Goal: Transaction & Acquisition: Purchase product/service

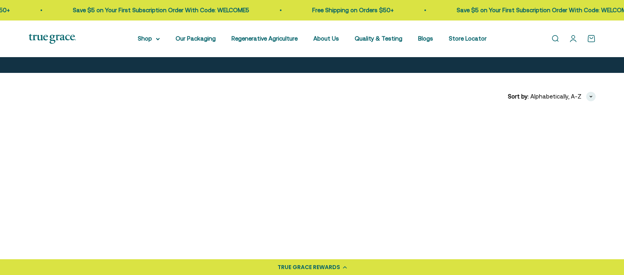
scroll to position [275, 0]
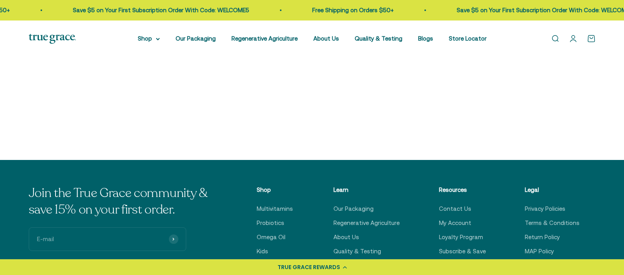
click at [84, 58] on img at bounding box center [96, 23] width 135 height 135
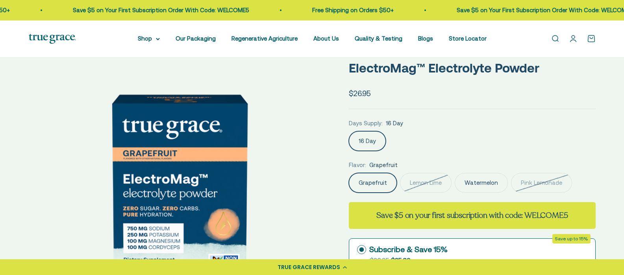
scroll to position [79, 0]
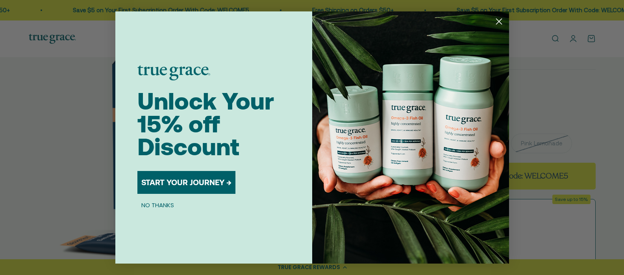
click at [499, 22] on icon "Close dialog" at bounding box center [499, 22] width 6 height 6
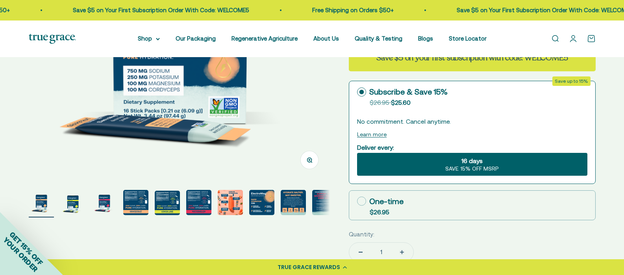
scroll to position [315, 0]
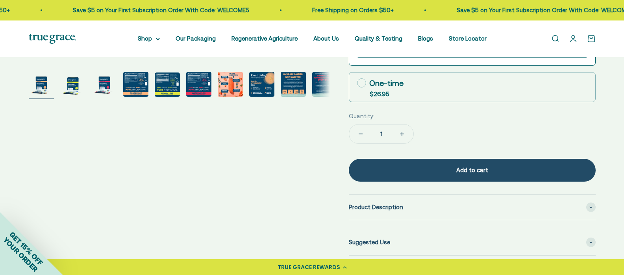
click at [71, 86] on img "Go to item 2" at bounding box center [72, 84] width 25 height 25
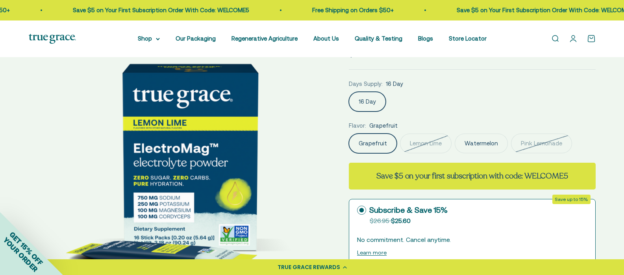
scroll to position [197, 0]
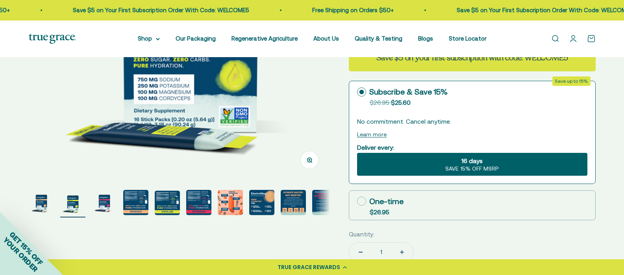
click at [164, 198] on img "Go to item 5" at bounding box center [167, 202] width 25 height 24
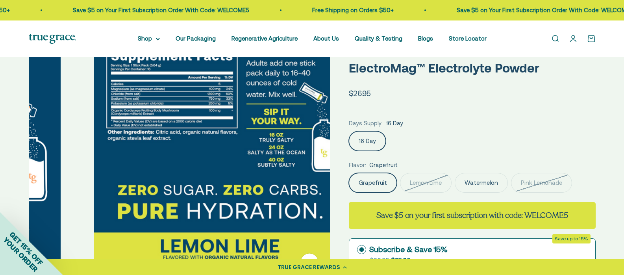
scroll to position [0, 0]
